Goal: Register for event/course

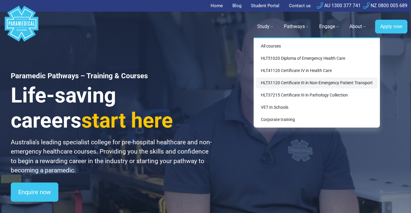
click at [296, 80] on link "HLT31120 Certificate III in Non-Emergency Patient Transport" at bounding box center [316, 82] width 121 height 11
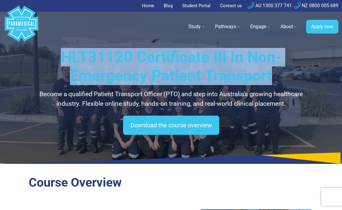
drag, startPoint x: 278, startPoint y: 76, endPoint x: 62, endPoint y: 55, distance: 217.2
click at [62, 55] on h1 "HLT31120 Certificate III in Non-Emergency Patient Transport" at bounding box center [171, 66] width 285 height 37
click at [71, 55] on h1 "HLT31120 Certificate III in Non-Emergency Patient Transport" at bounding box center [171, 66] width 285 height 37
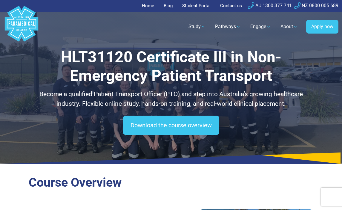
click at [68, 53] on h1 "HLT31120 Certificate III in Non-Emergency Patient Transport" at bounding box center [171, 66] width 285 height 37
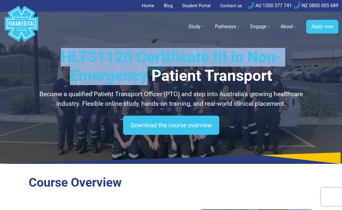
drag, startPoint x: 63, startPoint y: 53, endPoint x: 148, endPoint y: 77, distance: 88.2
click at [148, 77] on h1 "HLT31120 Certificate III in Non-Emergency Patient Transport" at bounding box center [171, 66] width 285 height 37
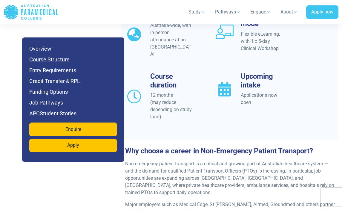
scroll to position [589, 0]
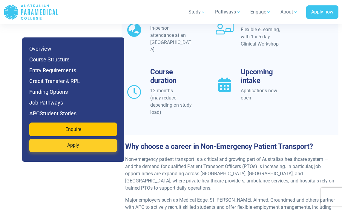
click at [70, 146] on link "Apply" at bounding box center [73, 145] width 88 height 14
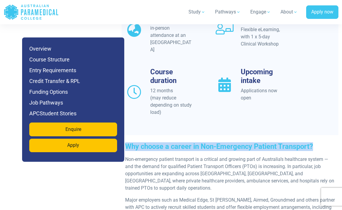
drag, startPoint x: 127, startPoint y: 129, endPoint x: 328, endPoint y: 128, distance: 200.6
click at [328, 142] on h3 "Why choose a career in Non-Emergency Patient Transport?" at bounding box center [230, 146] width 217 height 9
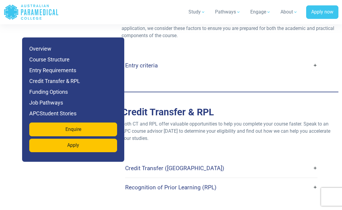
scroll to position [1595, 0]
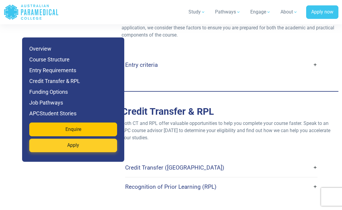
click at [72, 148] on link "Apply" at bounding box center [73, 145] width 88 height 14
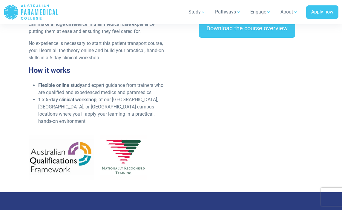
scroll to position [259, 0]
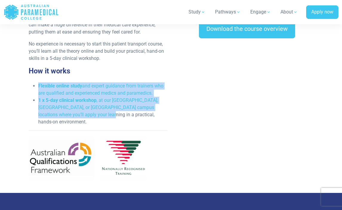
drag, startPoint x: 36, startPoint y: 85, endPoint x: 88, endPoint y: 112, distance: 58.3
click at [88, 112] on ul "Flexible online study and expert guidance from trainers who are qualified and e…" at bounding box center [98, 103] width 139 height 43
click at [88, 112] on li "1 x 5-day clinical workshop , at our NSW, VIC, or QLD campus locations where yo…" at bounding box center [102, 111] width 129 height 29
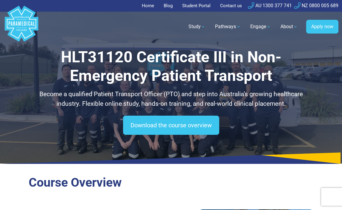
scroll to position [0, 0]
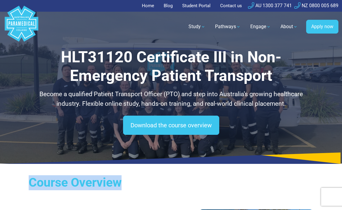
drag, startPoint x: 134, startPoint y: 181, endPoint x: 146, endPoint y: 178, distance: 11.8
click at [146, 178] on h2 "Course Overview" at bounding box center [171, 182] width 285 height 15
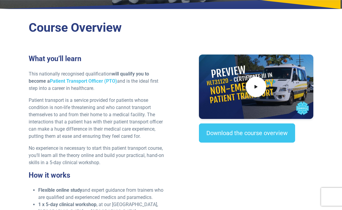
scroll to position [187, 0]
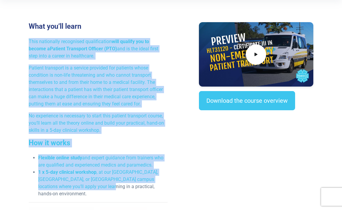
drag, startPoint x: 96, startPoint y: 183, endPoint x: 30, endPoint y: 40, distance: 157.5
click at [30, 40] on div "What you’ll learn This nationally recognised qualification will qualify you to …" at bounding box center [98, 139] width 146 height 235
click at [30, 40] on p "This nationally recognised qualification will qualify you to become a Patient T…" at bounding box center [98, 49] width 139 height 22
drag, startPoint x: 30, startPoint y: 39, endPoint x: 98, endPoint y: 187, distance: 163.2
click at [98, 187] on div "What you’ll learn This nationally recognised qualification will qualify you to …" at bounding box center [98, 139] width 146 height 235
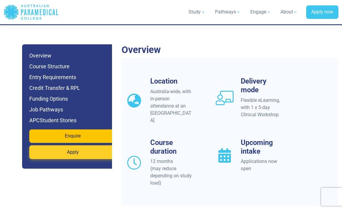
scroll to position [529, 0]
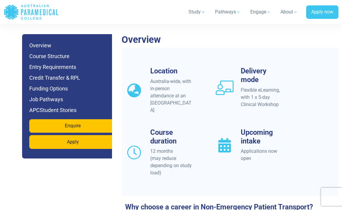
drag, startPoint x: 138, startPoint y: 53, endPoint x: 262, endPoint y: 154, distance: 159.4
click at [262, 154] on div "Location Australia-wide, with in-person attendance at an APC Campus Delivery mo…" at bounding box center [230, 122] width 217 height 148
click at [262, 154] on div "Upcoming intake Applications now open" at bounding box center [257, 152] width 91 height 48
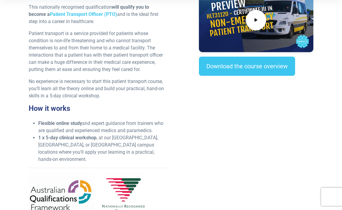
scroll to position [237, 0]
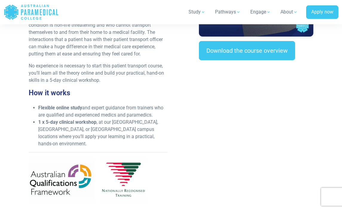
click at [37, 89] on h3 "How it works" at bounding box center [98, 93] width 139 height 9
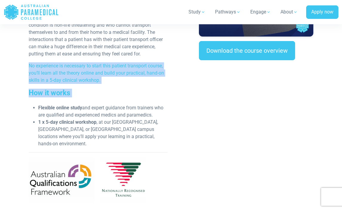
drag, startPoint x: 29, startPoint y: 60, endPoint x: 112, endPoint y: 97, distance: 90.6
click at [112, 97] on div "What you’ll learn This nationally recognised qualification will qualify you to …" at bounding box center [98, 89] width 146 height 235
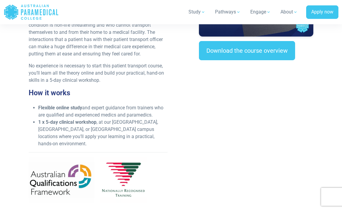
click at [112, 97] on div "What you’ll learn This nationally recognised qualification will qualify you to …" at bounding box center [98, 89] width 146 height 235
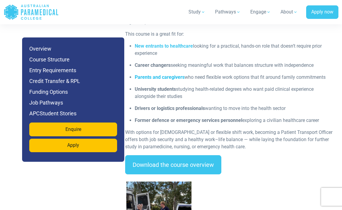
scroll to position [894, 0]
